Goal: Use online tool/utility: Utilize a website feature to perform a specific function

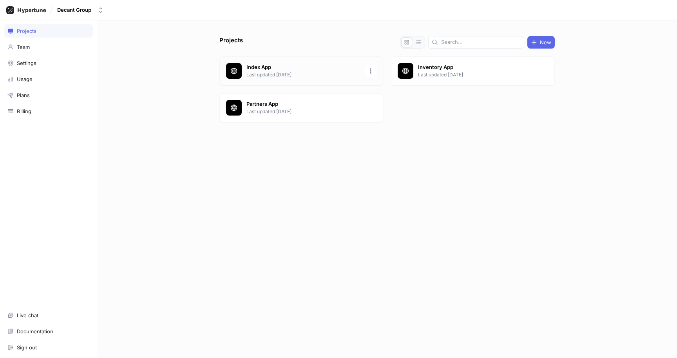
click at [259, 74] on p "Last updated [DATE]" at bounding box center [304, 74] width 114 height 7
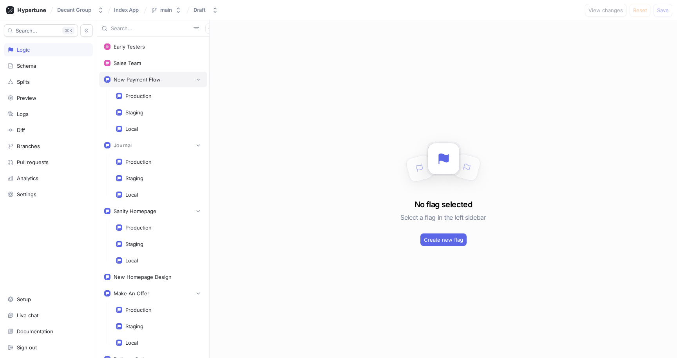
click at [158, 78] on div "New Payment Flow" at bounding box center [137, 79] width 47 height 6
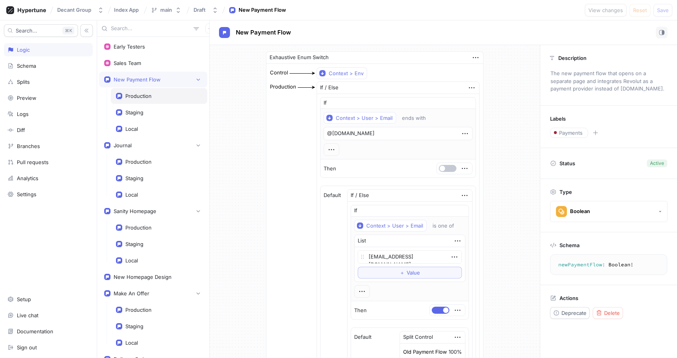
click at [144, 91] on div "Production" at bounding box center [159, 96] width 96 height 16
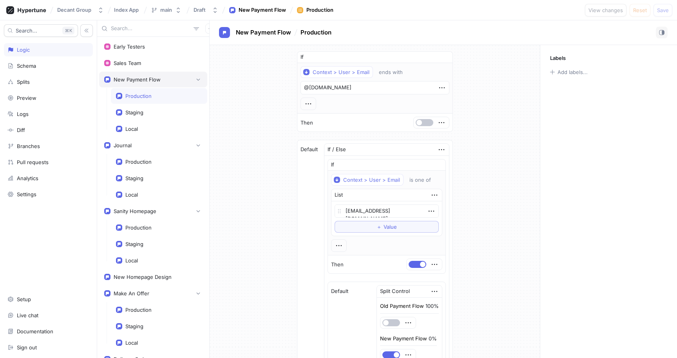
click at [152, 80] on div "New Payment Flow" at bounding box center [137, 79] width 47 height 6
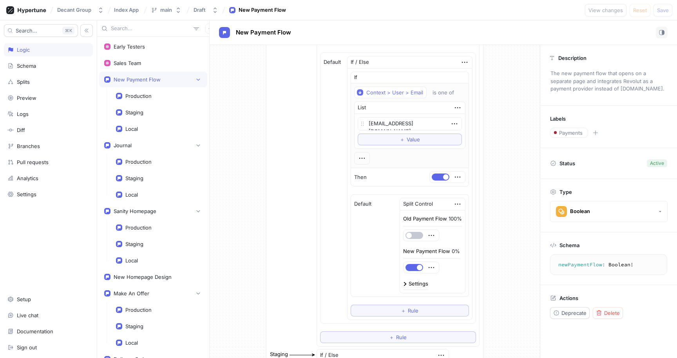
scroll to position [122, 0]
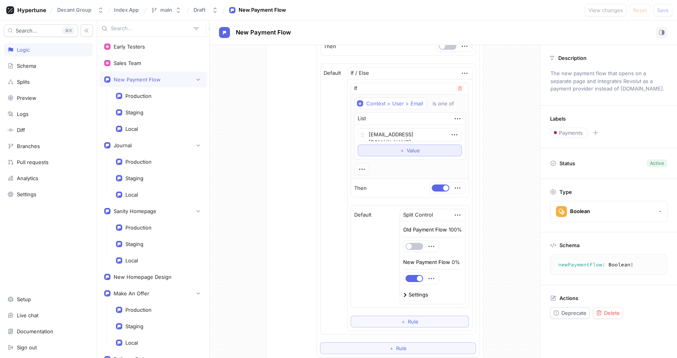
click at [424, 149] on button "＋ Value" at bounding box center [410, 151] width 104 height 12
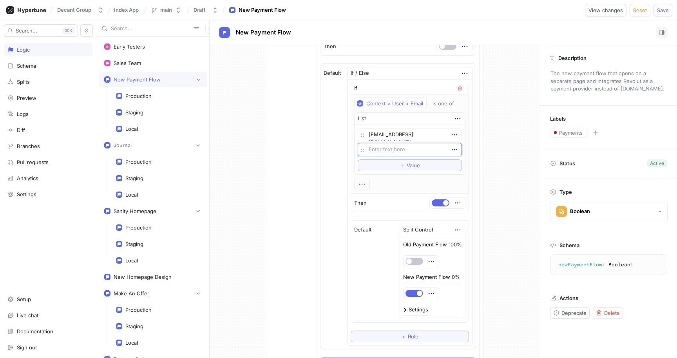
type textarea "x"
type textarea "[EMAIL_ADDRESS][DOMAIN_NAME]"
click at [659, 12] on span "Save" at bounding box center [663, 10] width 12 height 5
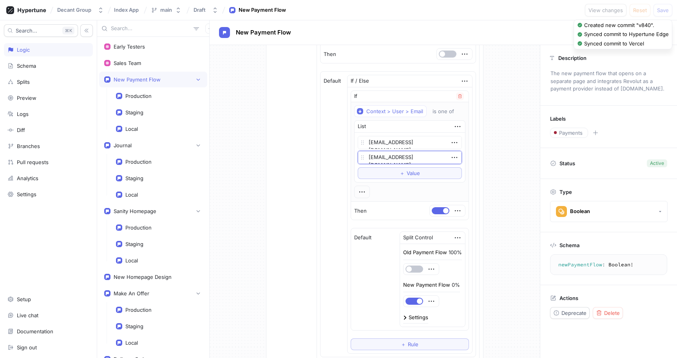
click at [443, 159] on textarea "[EMAIL_ADDRESS][DOMAIN_NAME]" at bounding box center [410, 157] width 104 height 13
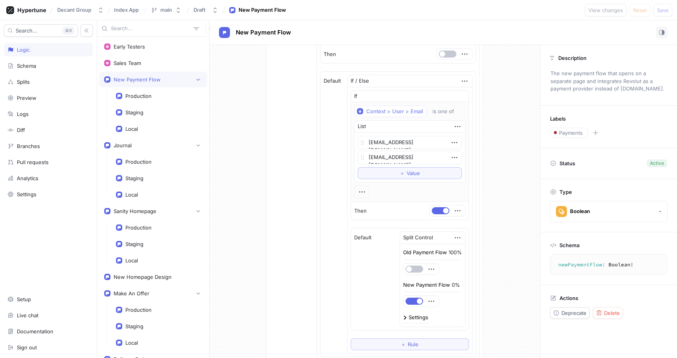
type textarea "x"
click at [276, 201] on div "Production If / Else If Context > User > Email ends with @[DOMAIN_NAME] Then De…" at bounding box center [375, 174] width 211 height 414
